Goal: Transaction & Acquisition: Purchase product/service

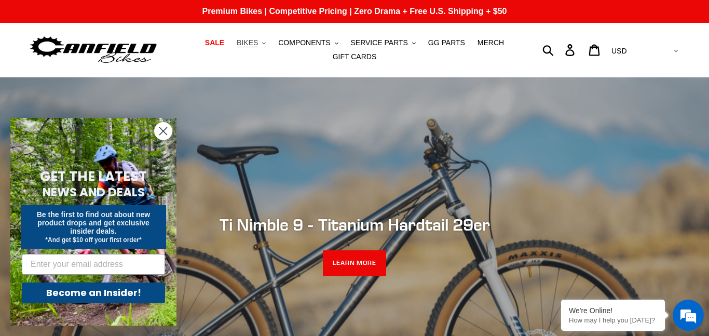
click at [267, 41] on button "BIKES .cls-1{fill:#231f20}" at bounding box center [250, 43] width 39 height 14
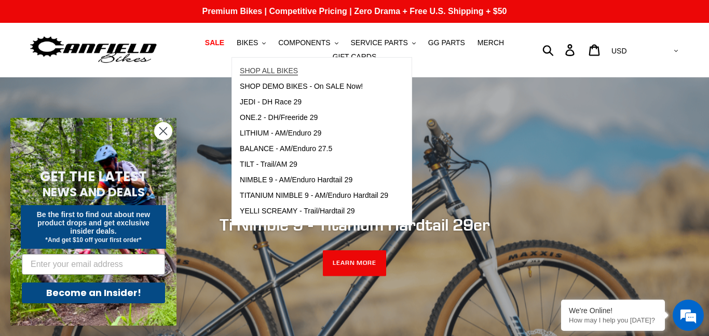
click at [276, 67] on span "SHOP ALL BIKES" at bounding box center [269, 70] width 58 height 9
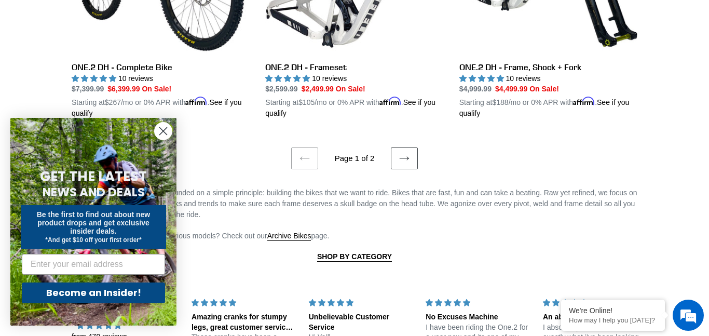
scroll to position [2260, 0]
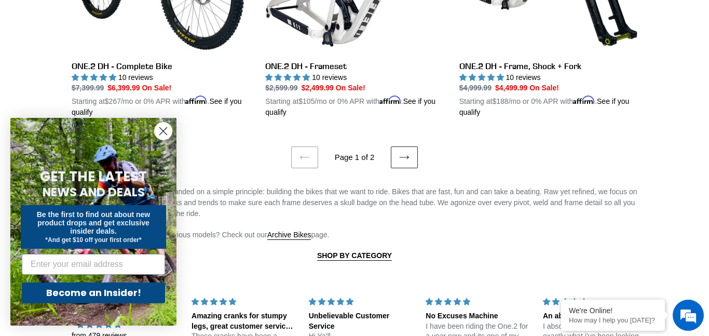
click at [399, 157] on icon at bounding box center [403, 158] width 9 height 4
